Goal: Task Accomplishment & Management: Complete application form

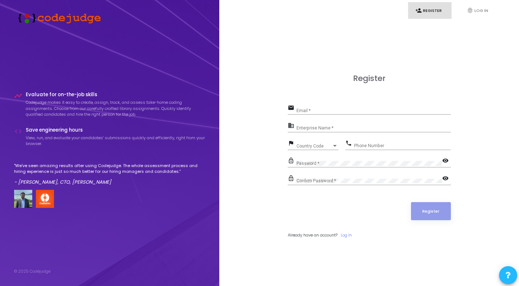
click at [339, 110] on input "Email *" at bounding box center [373, 110] width 154 height 5
type input "[EMAIL_ADDRESS][DOMAIN_NAME]"
click at [323, 128] on input "Enterprise Name *" at bounding box center [373, 128] width 154 height 5
type input "n"
type input "Na"
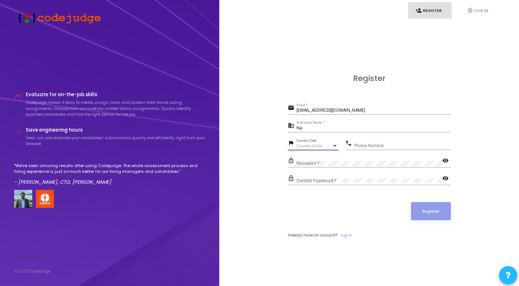
click at [332, 144] on div at bounding box center [334, 146] width 7 height 6
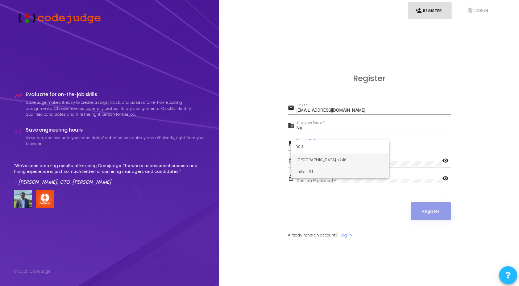
type input "india"
click at [320, 171] on span "India +91" at bounding box center [339, 172] width 87 height 12
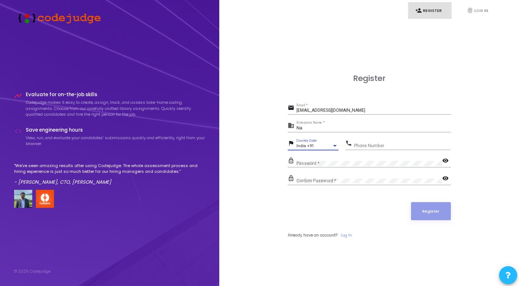
click at [403, 143] on div "Phone Number" at bounding box center [402, 144] width 96 height 11
type input "8527529982"
click at [448, 162] on mat-icon "visibility" at bounding box center [446, 161] width 9 height 9
click at [358, 200] on form "email hridyasinghal08@gmail.com Email * business Na Enterprise Name * flag Indi…" at bounding box center [369, 170] width 163 height 135
click at [445, 160] on mat-icon "visibility_off" at bounding box center [446, 161] width 9 height 9
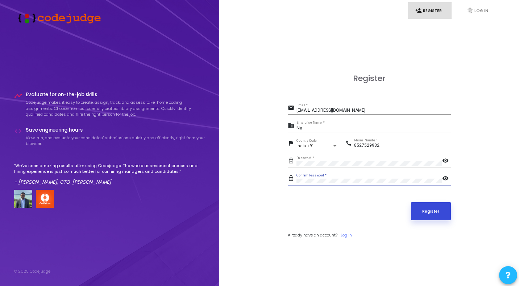
click at [432, 209] on button "Register" at bounding box center [431, 211] width 40 height 18
click at [431, 210] on button "Register" at bounding box center [431, 211] width 40 height 18
click at [356, 108] on div "hridyasinghal08@gmail.com Email *" at bounding box center [373, 109] width 154 height 11
type input "[EMAIL_ADDRESS][DOMAIN_NAME]"
click at [429, 215] on button "Register" at bounding box center [431, 211] width 40 height 18
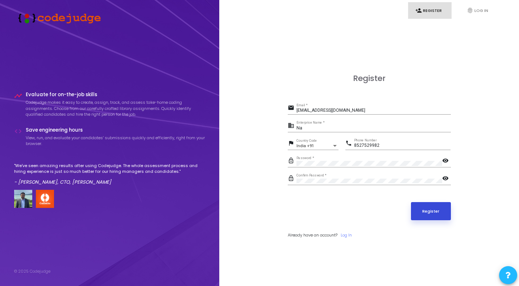
click at [423, 211] on button "Register" at bounding box center [431, 211] width 40 height 18
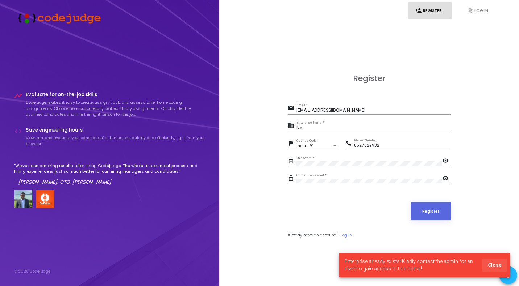
click at [493, 264] on span "Close" at bounding box center [494, 266] width 14 height 6
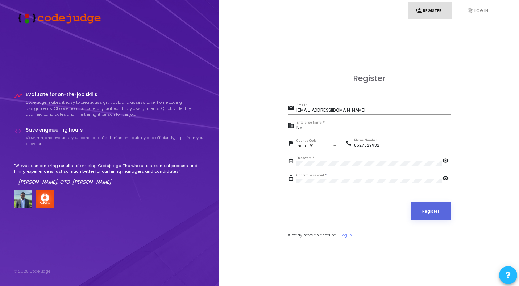
click at [339, 112] on input "[EMAIL_ADDRESS][DOMAIN_NAME]" at bounding box center [373, 110] width 154 height 5
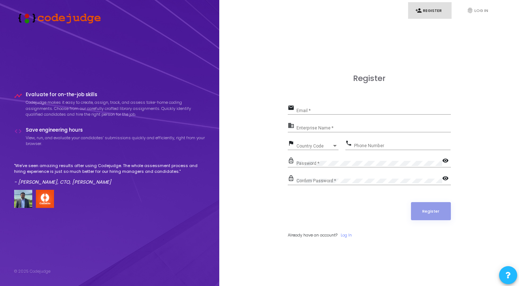
click at [320, 112] on input "Email *" at bounding box center [373, 110] width 154 height 5
paste input "[EMAIL_ADDRESS][DOMAIN_NAME]"
type input "[EMAIL_ADDRESS][DOMAIN_NAME]"
click at [319, 124] on div "Enterprise Name *" at bounding box center [373, 126] width 154 height 11
type input "n"
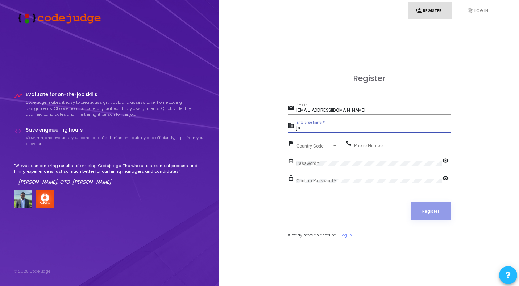
type input "j"
type input "na"
click at [330, 147] on div "Country Code" at bounding box center [313, 146] width 35 height 4
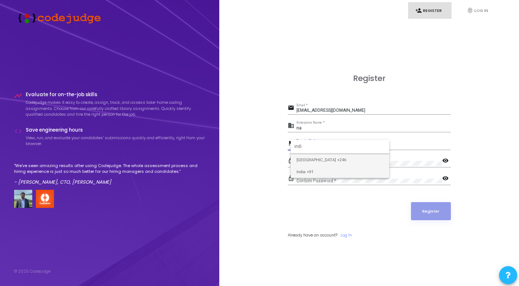
type input "indi"
click at [327, 172] on span "India +91" at bounding box center [339, 172] width 87 height 12
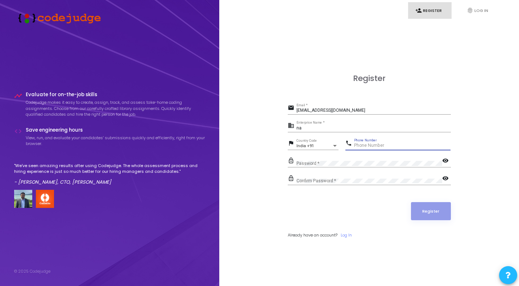
click at [382, 143] on input "Phone Number" at bounding box center [402, 145] width 96 height 5
type input "8527529982"
click at [346, 156] on div "Password *" at bounding box center [369, 161] width 146 height 11
click at [334, 177] on div "Confirm Password *" at bounding box center [369, 179] width 146 height 11
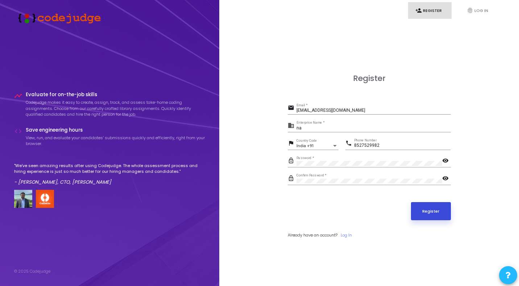
click at [435, 215] on button "Register" at bounding box center [431, 211] width 40 height 18
click at [424, 211] on button "Register" at bounding box center [431, 211] width 40 height 18
click at [474, 15] on link "fingerprint Log In" at bounding box center [480, 10] width 43 height 17
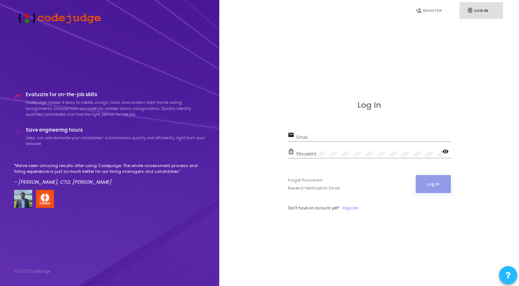
click at [309, 134] on div "Email" at bounding box center [373, 135] width 154 height 11
click at [309, 137] on input "Email" at bounding box center [373, 137] width 154 height 5
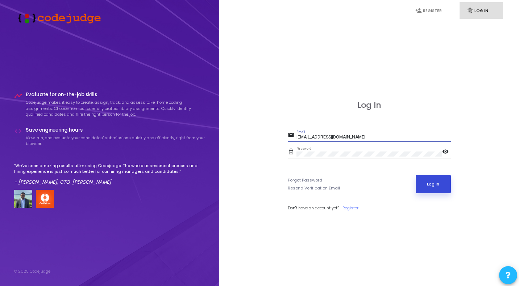
click at [425, 179] on button "Log In" at bounding box center [432, 184] width 35 height 18
click at [392, 137] on input "[EMAIL_ADDRESS][DOMAIN_NAME]" at bounding box center [373, 137] width 154 height 5
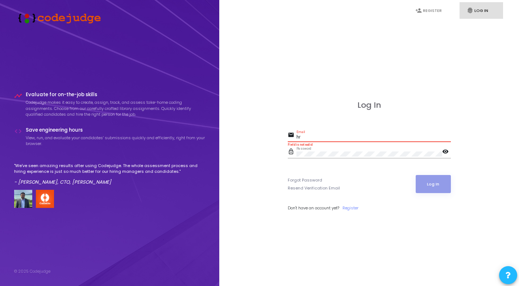
type input "h"
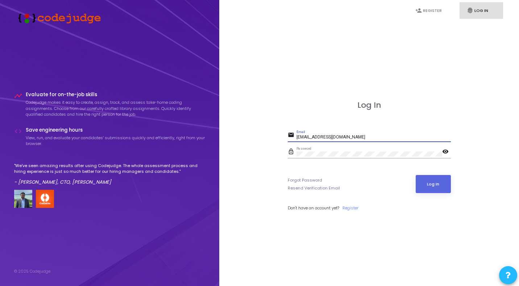
type input "[EMAIL_ADDRESS][DOMAIN_NAME]"
click at [446, 155] on mat-icon "visibility" at bounding box center [446, 152] width 9 height 9
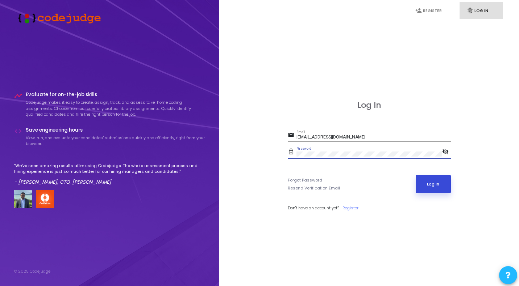
click at [439, 176] on button "Log In" at bounding box center [432, 184] width 35 height 18
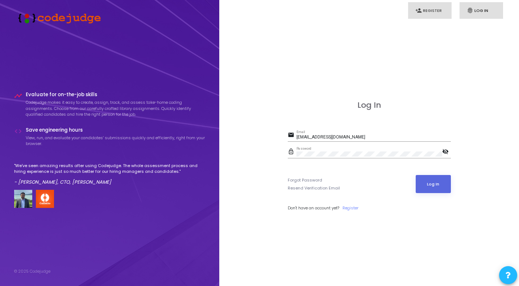
click at [430, 8] on link "person_add Register" at bounding box center [429, 10] width 43 height 17
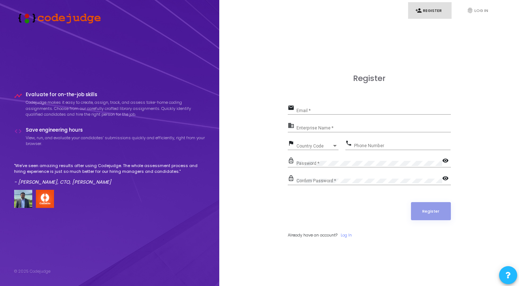
click at [325, 50] on div "Register email Email * business Enterprise Name * flag Country Code Country Cod…" at bounding box center [369, 164] width 284 height 286
click at [499, 53] on div "Register email Email * business Enterprise Name * flag Country Code Country Cod…" at bounding box center [369, 164] width 284 height 286
click at [498, 55] on div "Register email Email * business Enterprise Name * flag Country Code Country Cod…" at bounding box center [369, 164] width 284 height 286
click at [466, 6] on link "fingerprint Log In" at bounding box center [480, 10] width 43 height 17
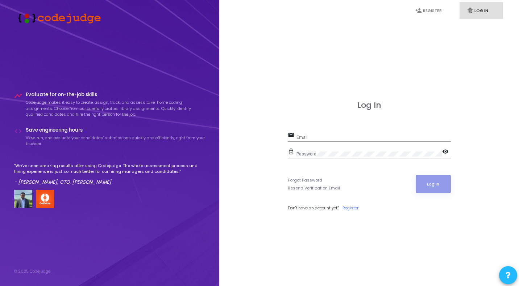
click at [348, 209] on link "Register" at bounding box center [350, 208] width 16 height 6
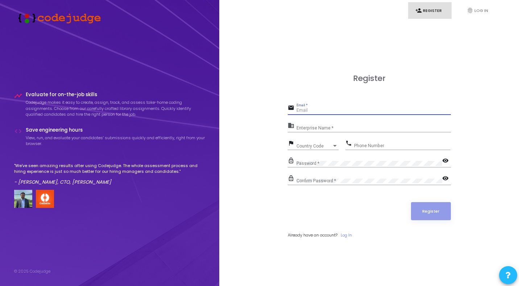
click at [320, 110] on input "Email *" at bounding box center [373, 110] width 154 height 5
type input "[EMAIL_ADDRESS][DOMAIN_NAME]"
click at [340, 129] on input "Enterprise Name *" at bounding box center [373, 128] width 154 height 5
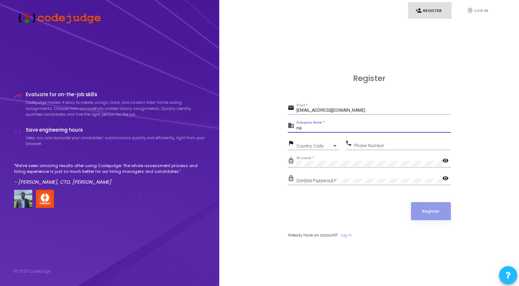
type input "na"
click at [332, 146] on div at bounding box center [334, 146] width 7 height 6
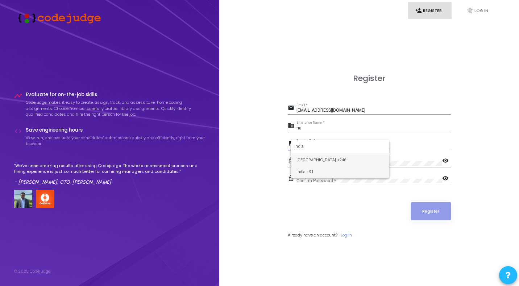
type input "india"
click at [324, 169] on span "India +91" at bounding box center [339, 172] width 87 height 12
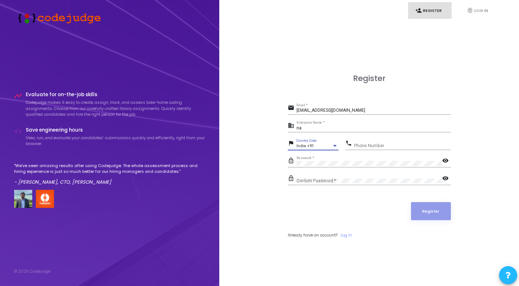
click at [390, 147] on input "Phone Number" at bounding box center [402, 145] width 96 height 5
type input "9"
type input "8527529982"
click at [326, 177] on div "Confirm Password *" at bounding box center [369, 179] width 146 height 11
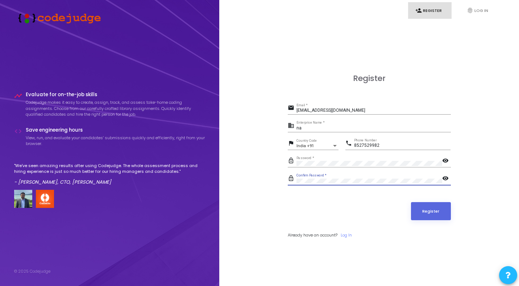
click at [303, 197] on form "email [EMAIL_ADDRESS][DOMAIN_NAME] Email * business na Enterprise Name * flag I…" at bounding box center [369, 170] width 163 height 135
click at [439, 210] on button "Register" at bounding box center [431, 211] width 40 height 18
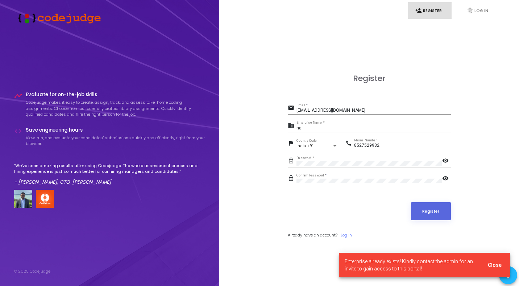
click at [496, 263] on span "Close" at bounding box center [494, 266] width 14 height 6
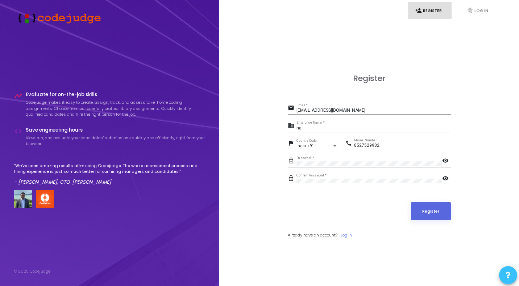
click at [503, 273] on button at bounding box center [508, 276] width 18 height 18
click at [508, 252] on icon at bounding box center [507, 251] width 5 height 5
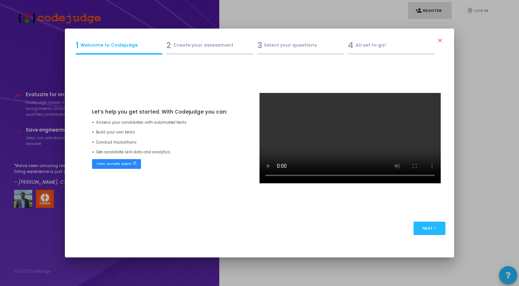
click at [197, 47] on div "2 Create your assessment" at bounding box center [209, 45] width 87 height 12
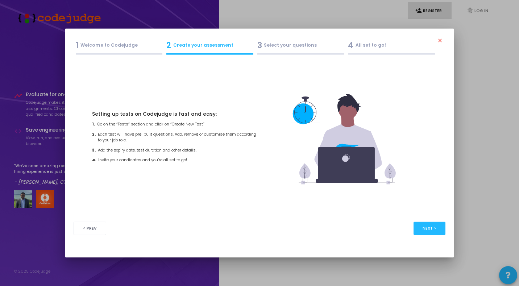
click at [253, 45] on div "2 Create your assessment" at bounding box center [209, 47] width 91 height 20
click at [440, 43] on mat-icon "close" at bounding box center [440, 41] width 9 height 9
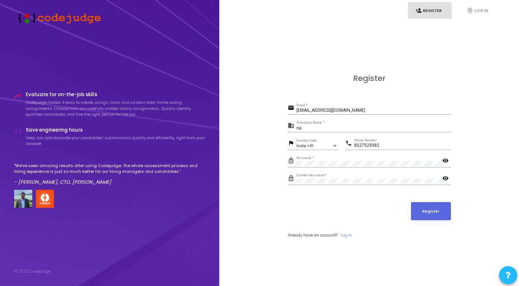
click at [505, 276] on icon at bounding box center [507, 275] width 5 height 5
click at [507, 229] on icon at bounding box center [507, 230] width 5 height 5
click at [318, 218] on div "Register" at bounding box center [369, 211] width 163 height 18
click at [432, 213] on button "Register" at bounding box center [431, 211] width 40 height 18
click at [439, 209] on button "Register" at bounding box center [431, 211] width 40 height 18
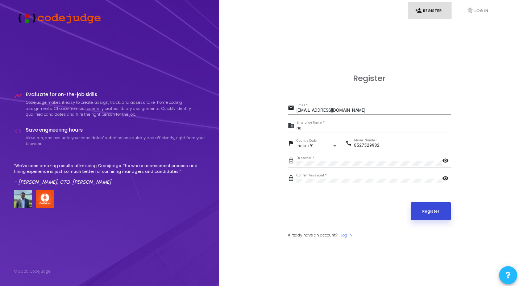
click at [435, 204] on button "Register" at bounding box center [431, 211] width 40 height 18
click at [305, 243] on div "Register email [EMAIL_ADDRESS][DOMAIN_NAME] Email * business na Enterprise Name…" at bounding box center [369, 164] width 163 height 181
click at [511, 273] on button at bounding box center [508, 276] width 18 height 18
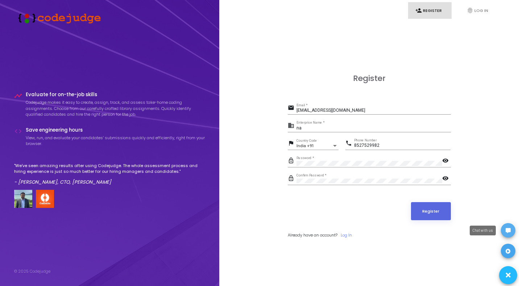
click at [508, 228] on span at bounding box center [507, 230] width 5 height 14
click at [401, 113] on input "[EMAIL_ADDRESS][DOMAIN_NAME]" at bounding box center [373, 110] width 154 height 5
type input "[EMAIL_ADDRESS][DOMAIN_NAME]"
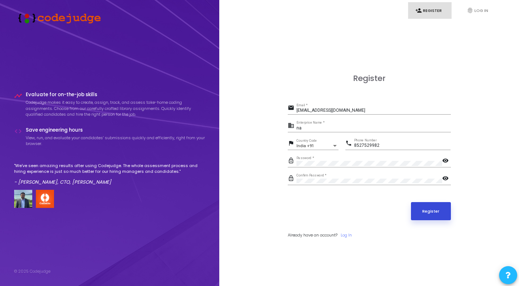
click at [429, 207] on button "Register" at bounding box center [431, 211] width 40 height 18
click at [309, 131] on input "na" at bounding box center [373, 128] width 154 height 5
click at [504, 270] on button at bounding box center [508, 276] width 18 height 18
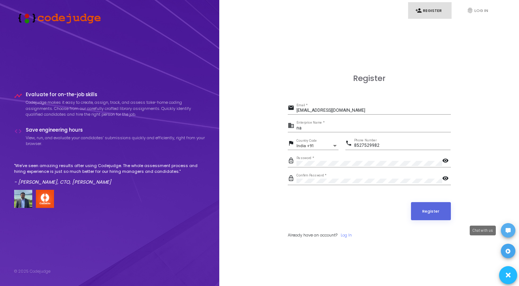
click at [505, 226] on span at bounding box center [507, 230] width 5 height 14
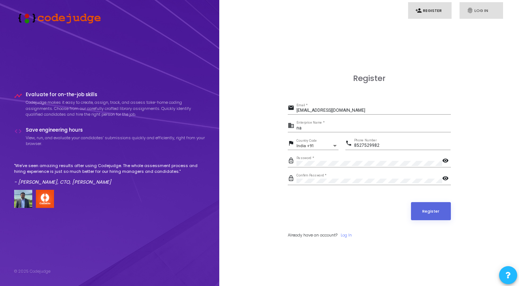
click at [480, 12] on link "fingerprint Log In" at bounding box center [480, 10] width 43 height 17
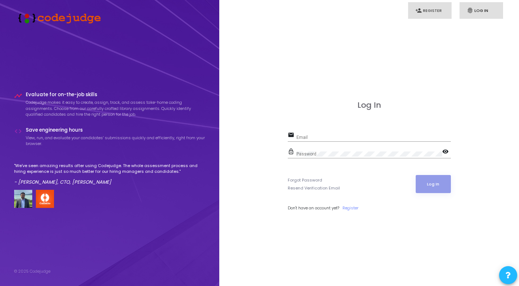
click at [432, 14] on link "person_add Register" at bounding box center [429, 10] width 43 height 17
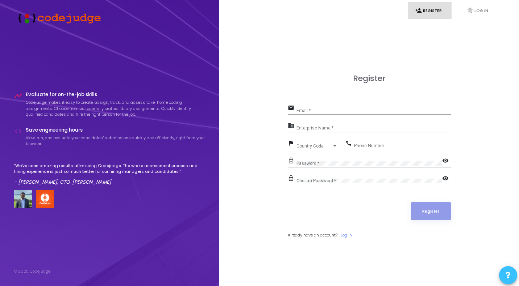
click at [504, 274] on button at bounding box center [508, 276] width 18 height 18
click at [330, 234] on div at bounding box center [259, 143] width 519 height 286
click at [329, 109] on input "Email *" at bounding box center [373, 110] width 154 height 5
type input "[EMAIL_ADDRESS][DOMAIN_NAME]"
click at [322, 126] on input "Enterprise Name *" at bounding box center [373, 128] width 154 height 5
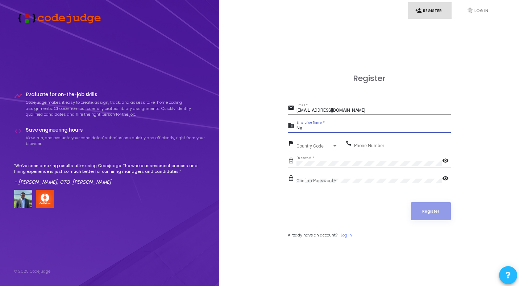
type input "Na"
click at [317, 142] on div "Country Code Country Code" at bounding box center [317, 144] width 42 height 11
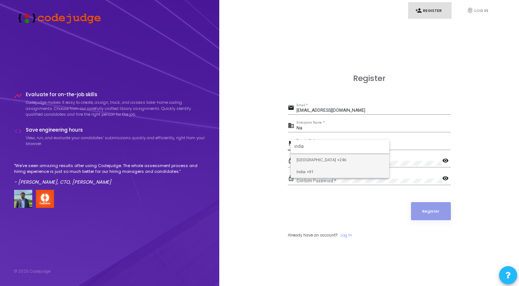
type input "india"
click at [311, 171] on span "India +91" at bounding box center [339, 172] width 87 height 12
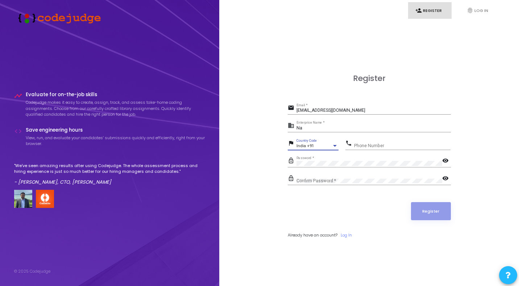
click at [378, 146] on input "Phone Number" at bounding box center [402, 145] width 96 height 5
type input "8527529982"
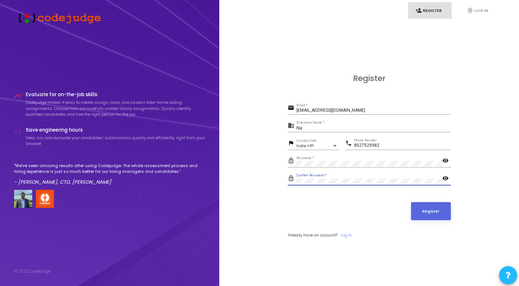
click at [299, 192] on form "email [EMAIL_ADDRESS][DOMAIN_NAME] Email * business Na Enterprise Name * flag […" at bounding box center [369, 170] width 163 height 135
click at [425, 211] on button "Register" at bounding box center [431, 211] width 40 height 18
